Goal: Navigation & Orientation: Find specific page/section

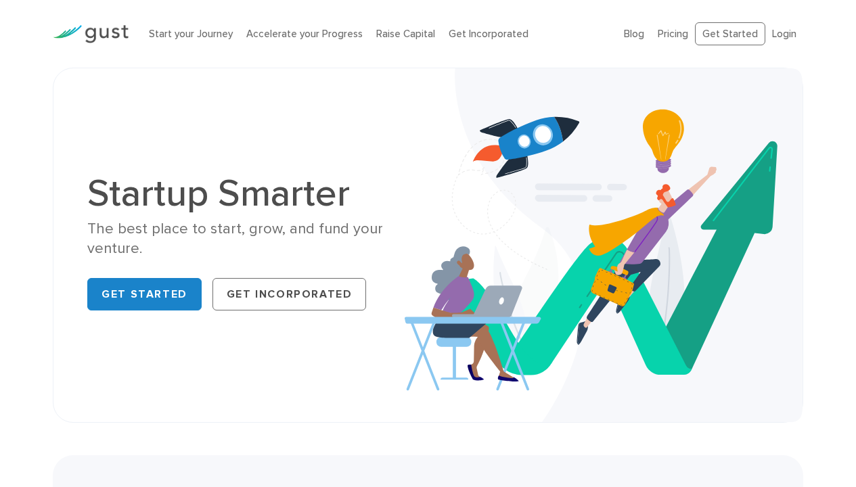
click at [400, 33] on link "Raise Capital" at bounding box center [405, 34] width 59 height 12
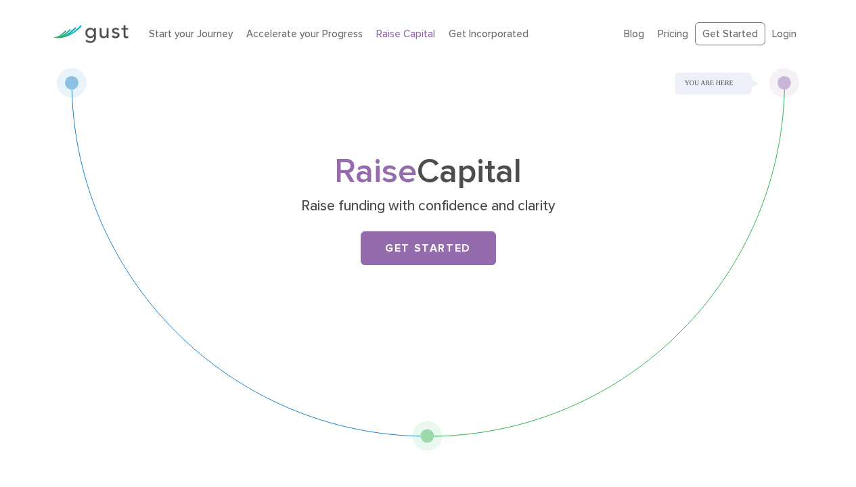
click at [481, 34] on link "Get Incorporated" at bounding box center [489, 34] width 80 height 12
